Goal: Task Accomplishment & Management: Manage account settings

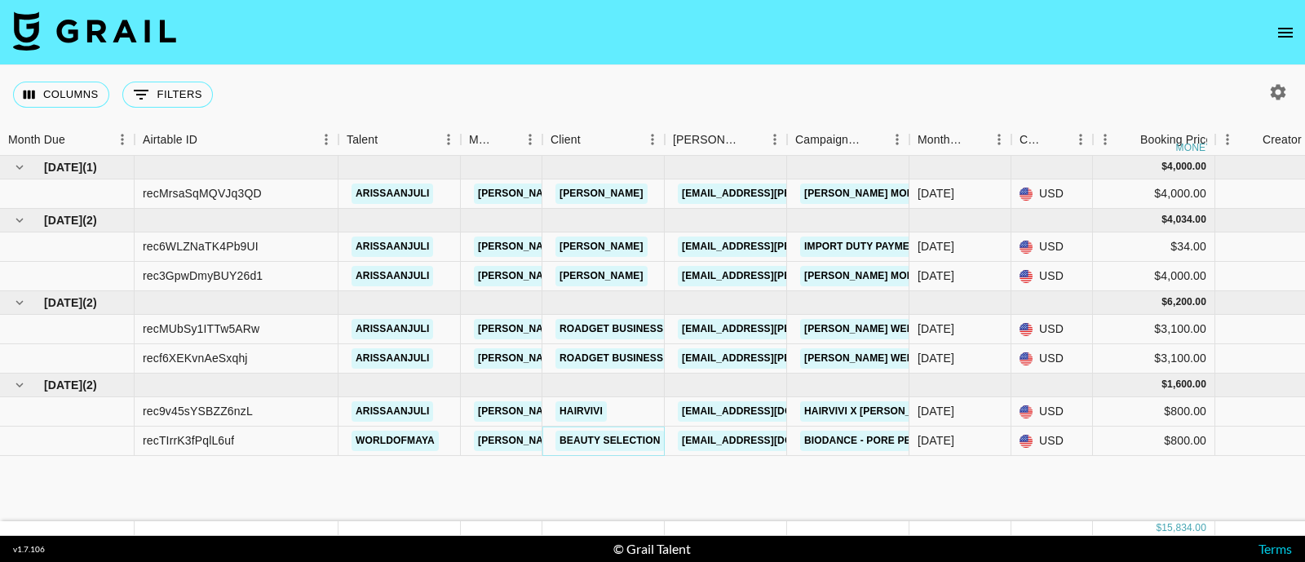
click at [615, 435] on link "Beauty Selection" at bounding box center [609, 441] width 109 height 20
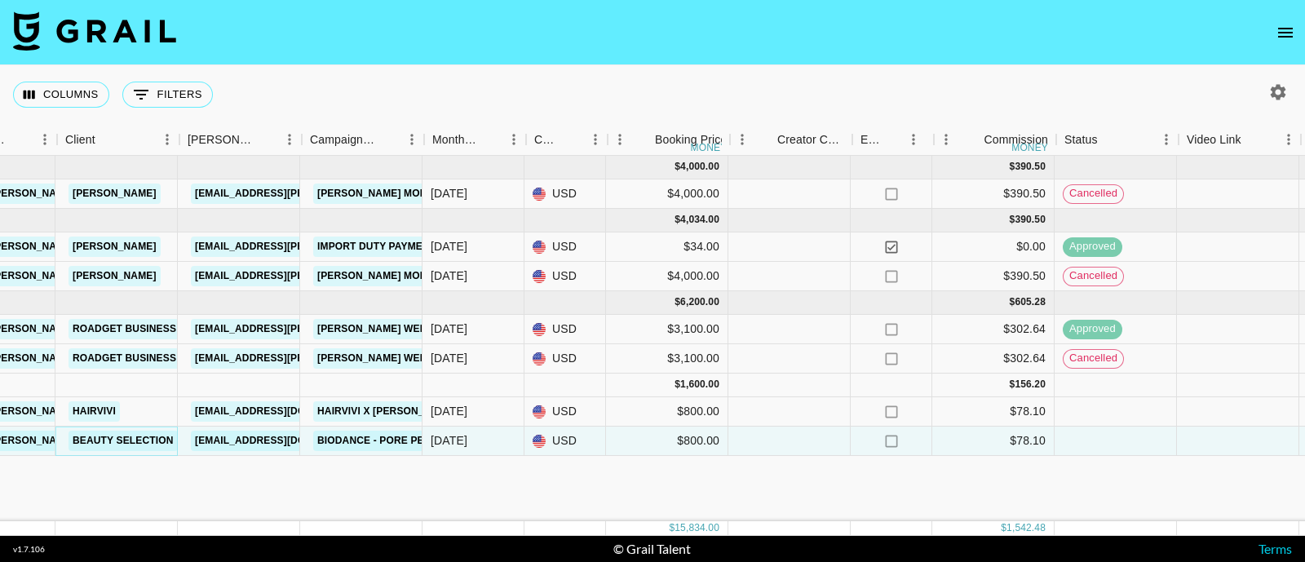
scroll to position [0, 485]
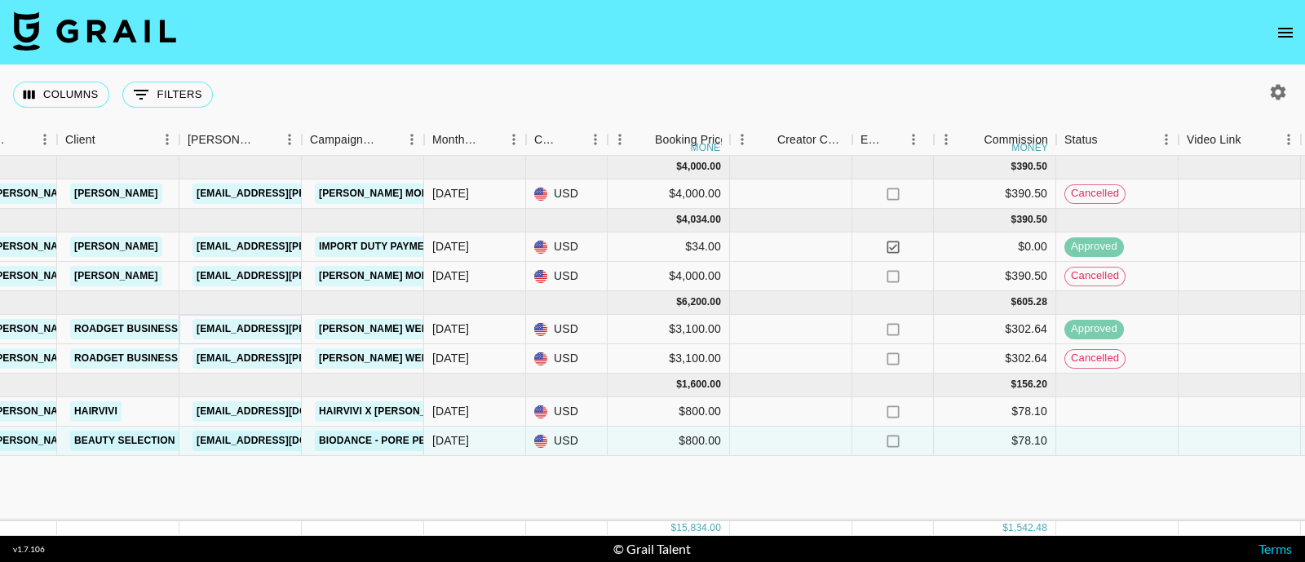
click at [215, 333] on link "[EMAIL_ADDRESS][PERSON_NAME][DOMAIN_NAME]" at bounding box center [325, 329] width 266 height 20
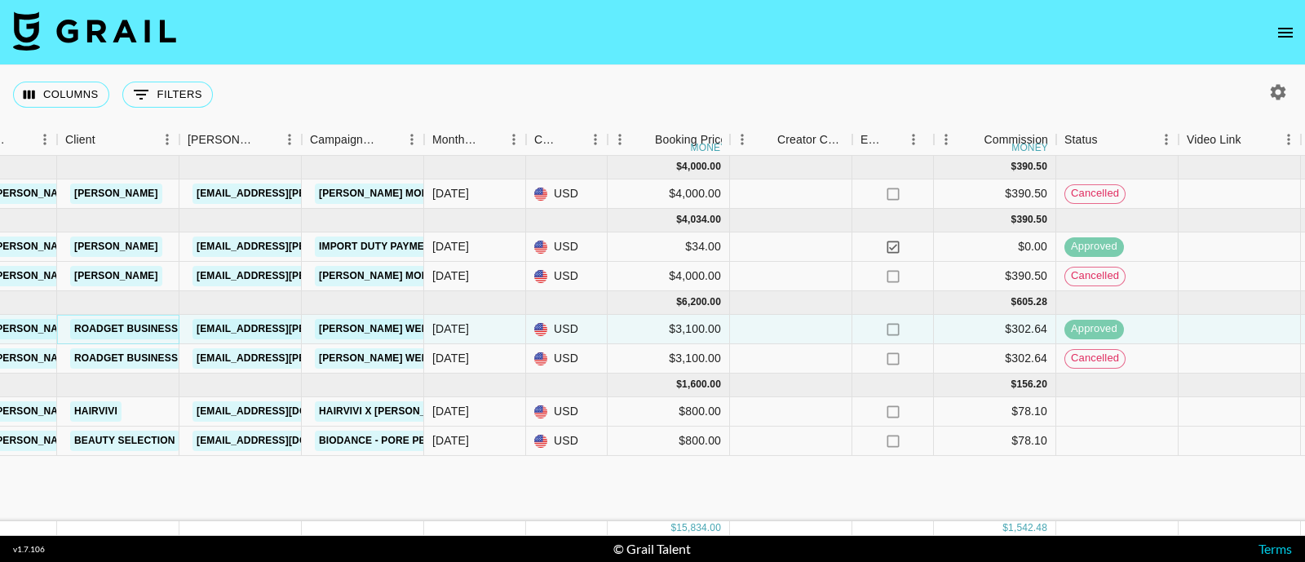
click at [106, 329] on link "Roadget Business Pte Ltd" at bounding box center [148, 329] width 156 height 20
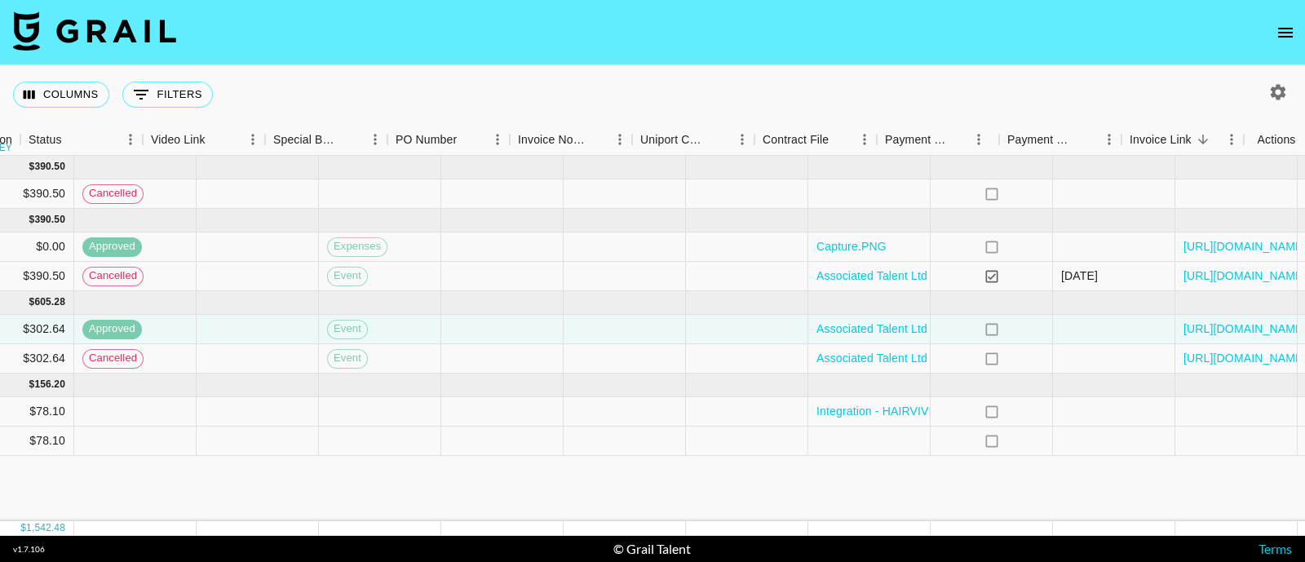
scroll to position [0, 1524]
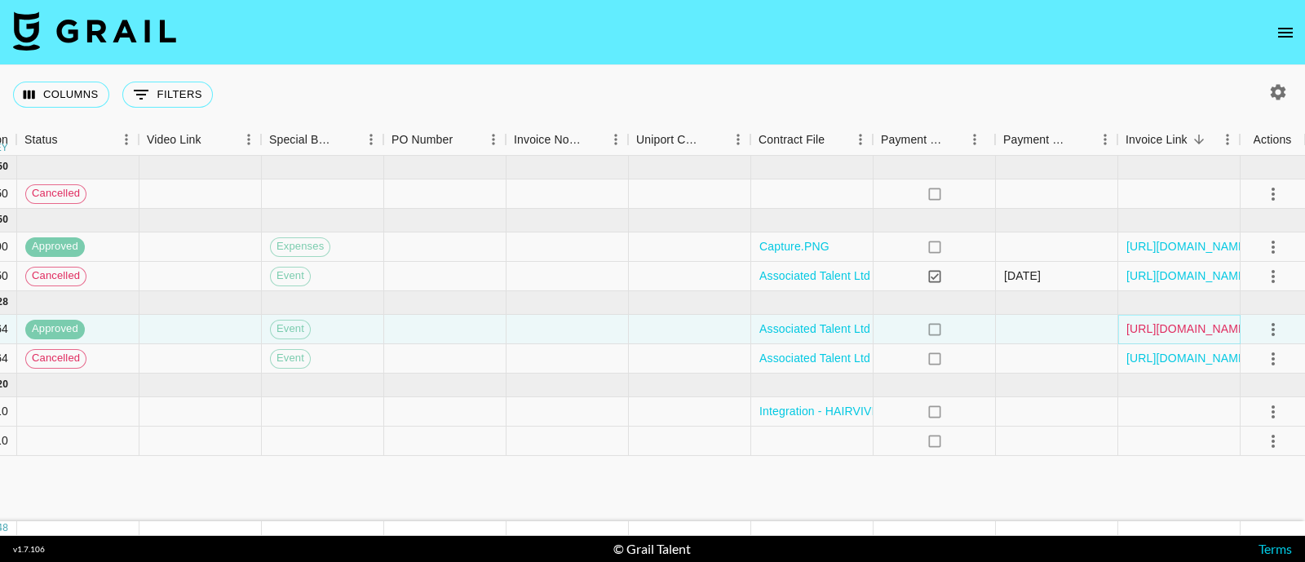
click at [1151, 331] on link "https://in.xero.com/oM8DlwU3x2fSnxyCZERIAYdIo7yV8p5IU4eovu7T" at bounding box center [1187, 328] width 123 height 16
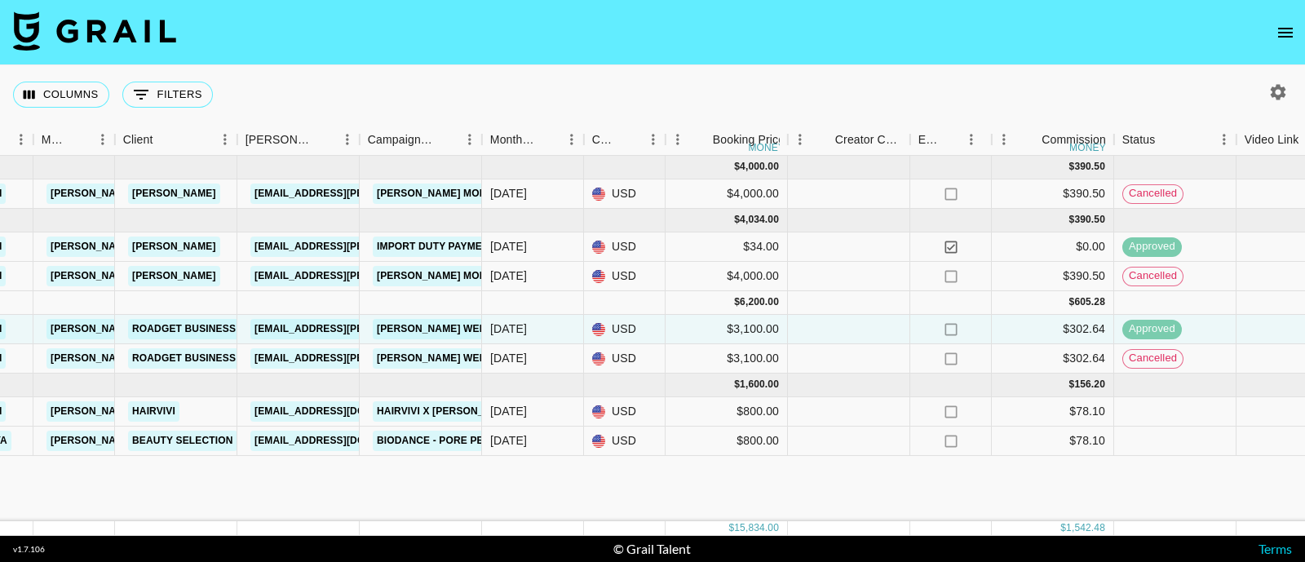
scroll to position [0, 426]
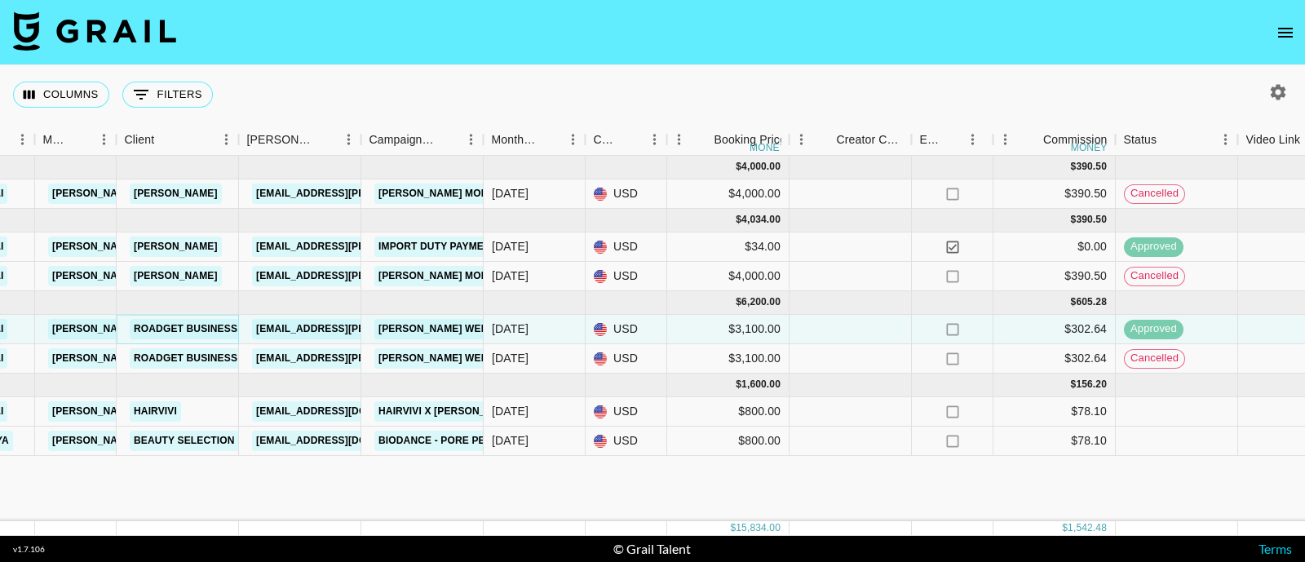
click at [172, 324] on link "Roadget Business Pte Ltd" at bounding box center [208, 329] width 156 height 20
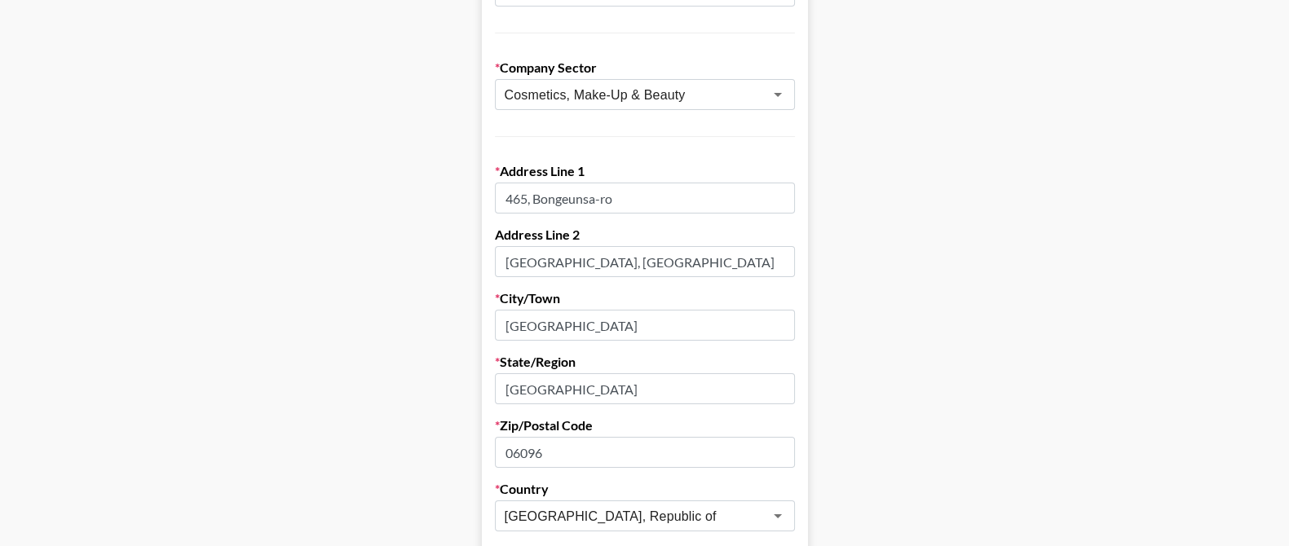
scroll to position [354, 15]
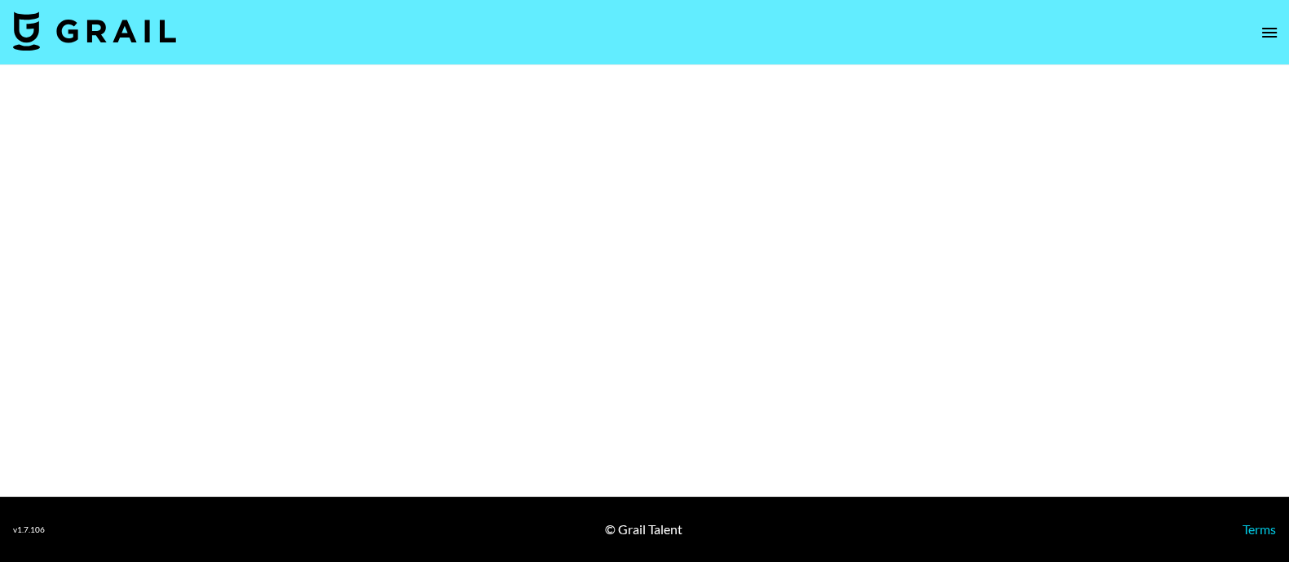
select select "Brand"
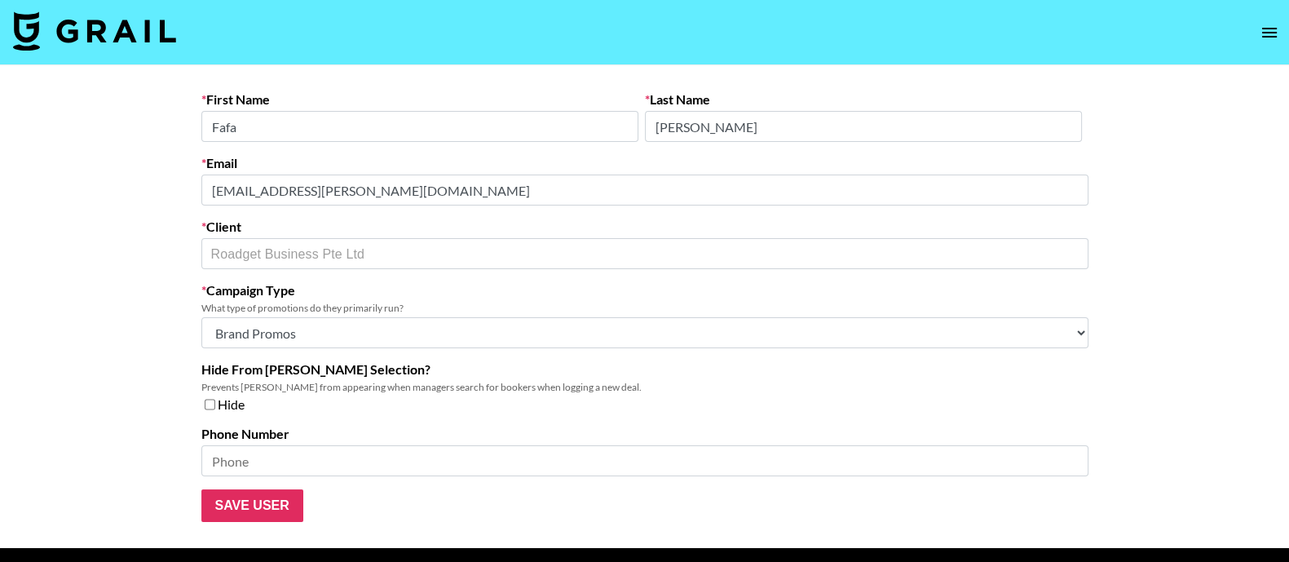
scroll to position [51, 0]
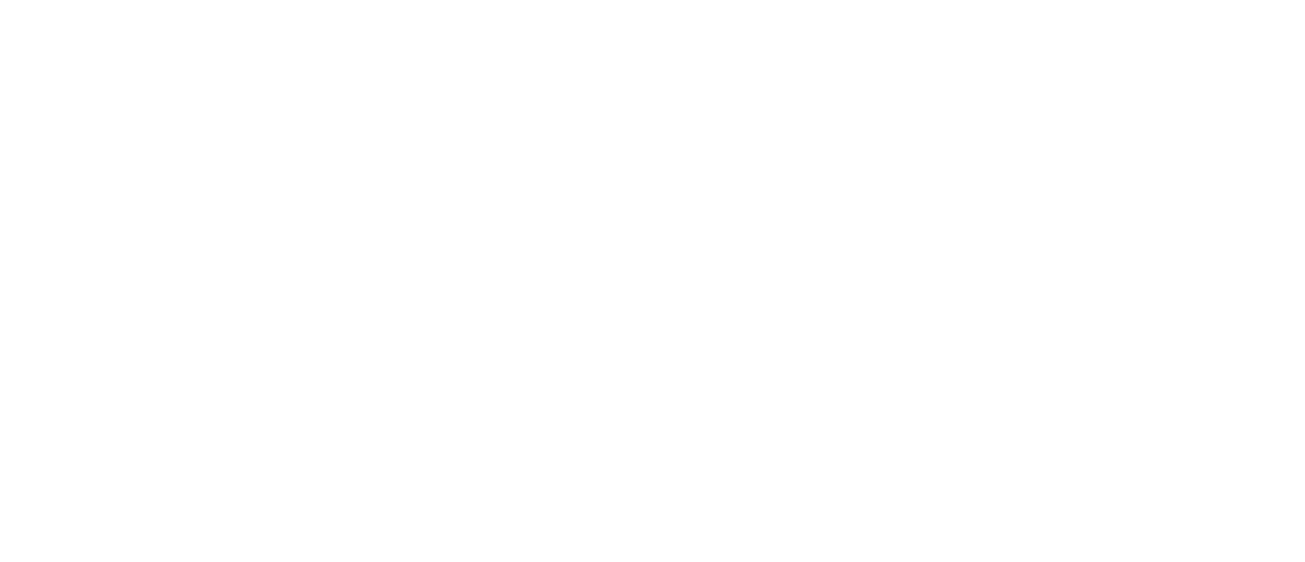
select select "USD"
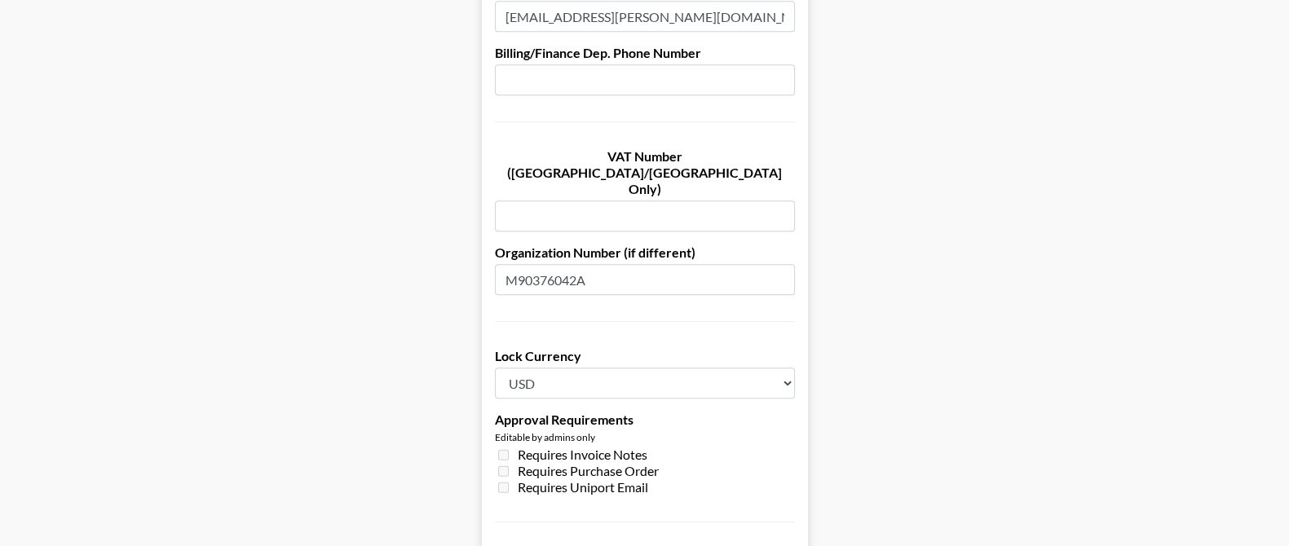
scroll to position [1059, 0]
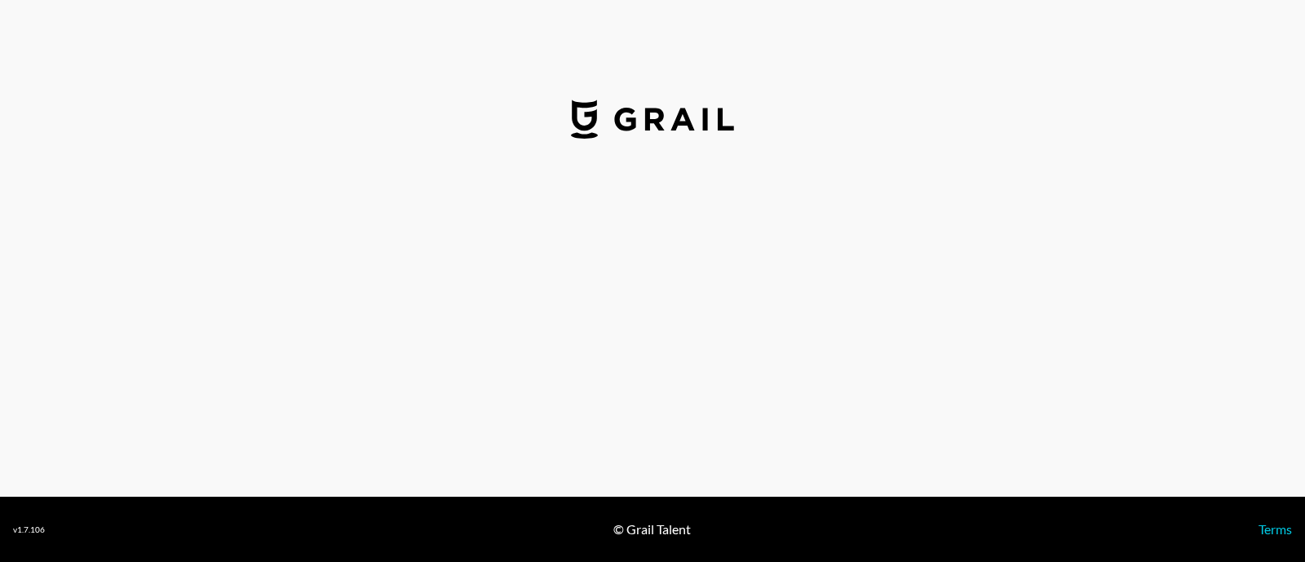
select select "USD"
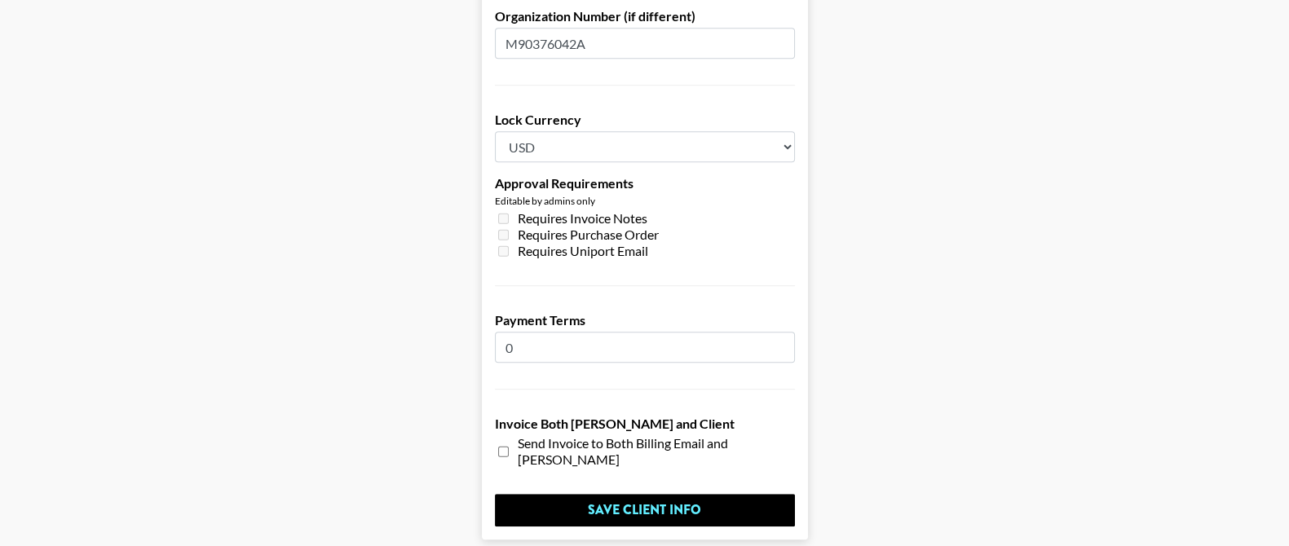
scroll to position [1292, 0]
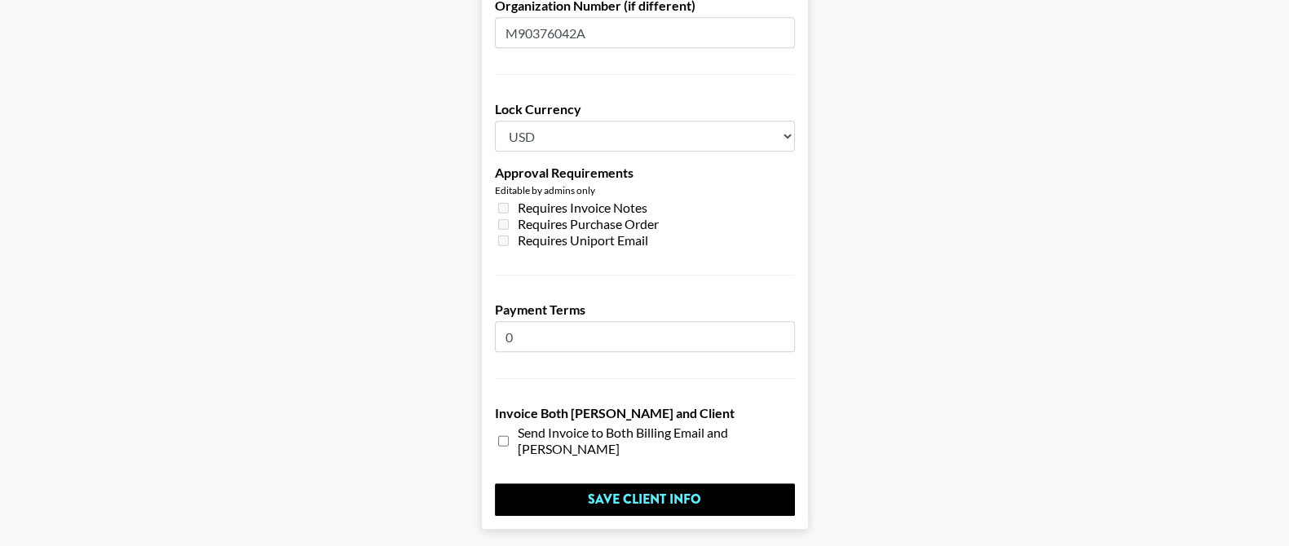
click at [608, 200] on span "Requires Invoice Notes" at bounding box center [583, 208] width 130 height 16
click at [509, 427] on input "checkbox" at bounding box center [503, 441] width 11 height 28
checkbox input "true"
